Goal: Transaction & Acquisition: Purchase product/service

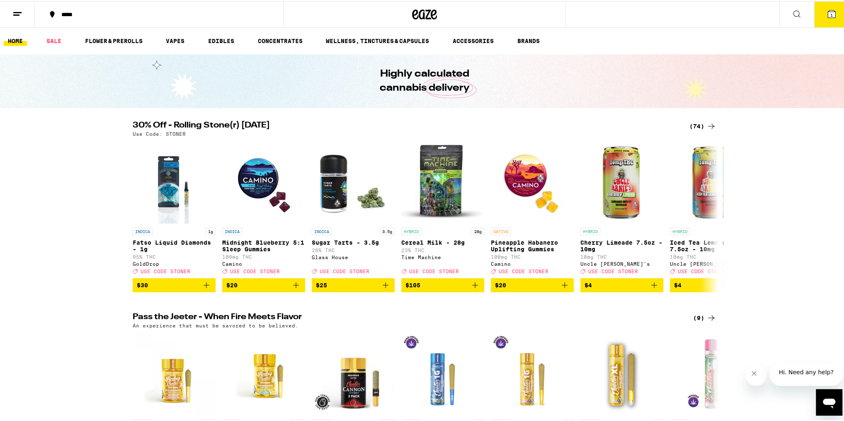
click at [697, 125] on div "(74)" at bounding box center [702, 125] width 27 height 10
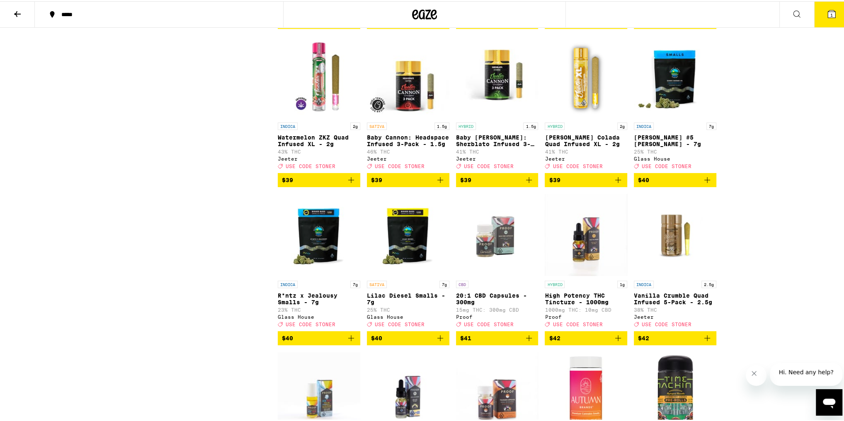
scroll to position [1785, 0]
